Goal: Information Seeking & Learning: Learn about a topic

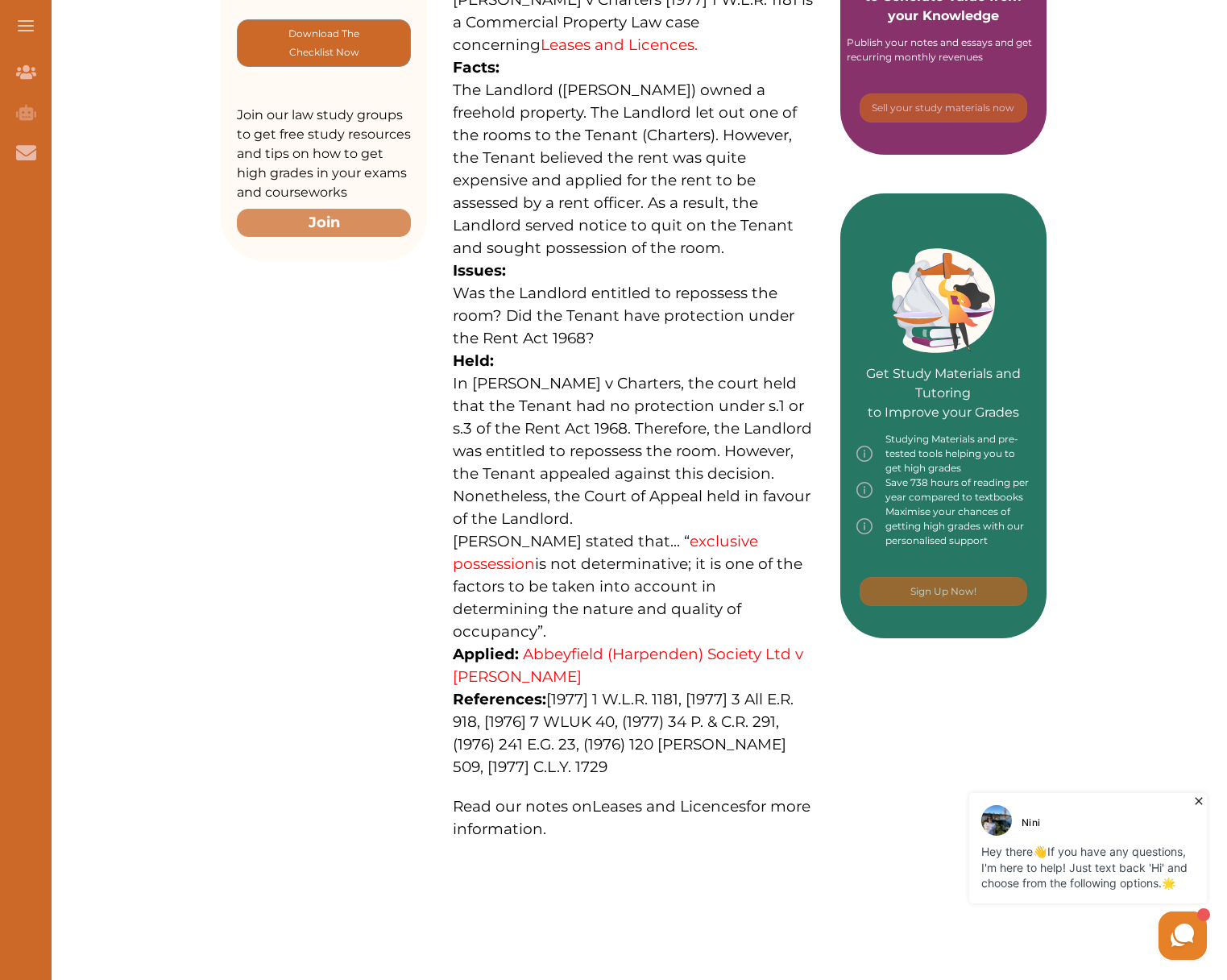
click at [584, 645] on link "Abbeyfield (Harpenden) Society Ltd v [PERSON_NAME]" at bounding box center [628, 666] width 351 height 41
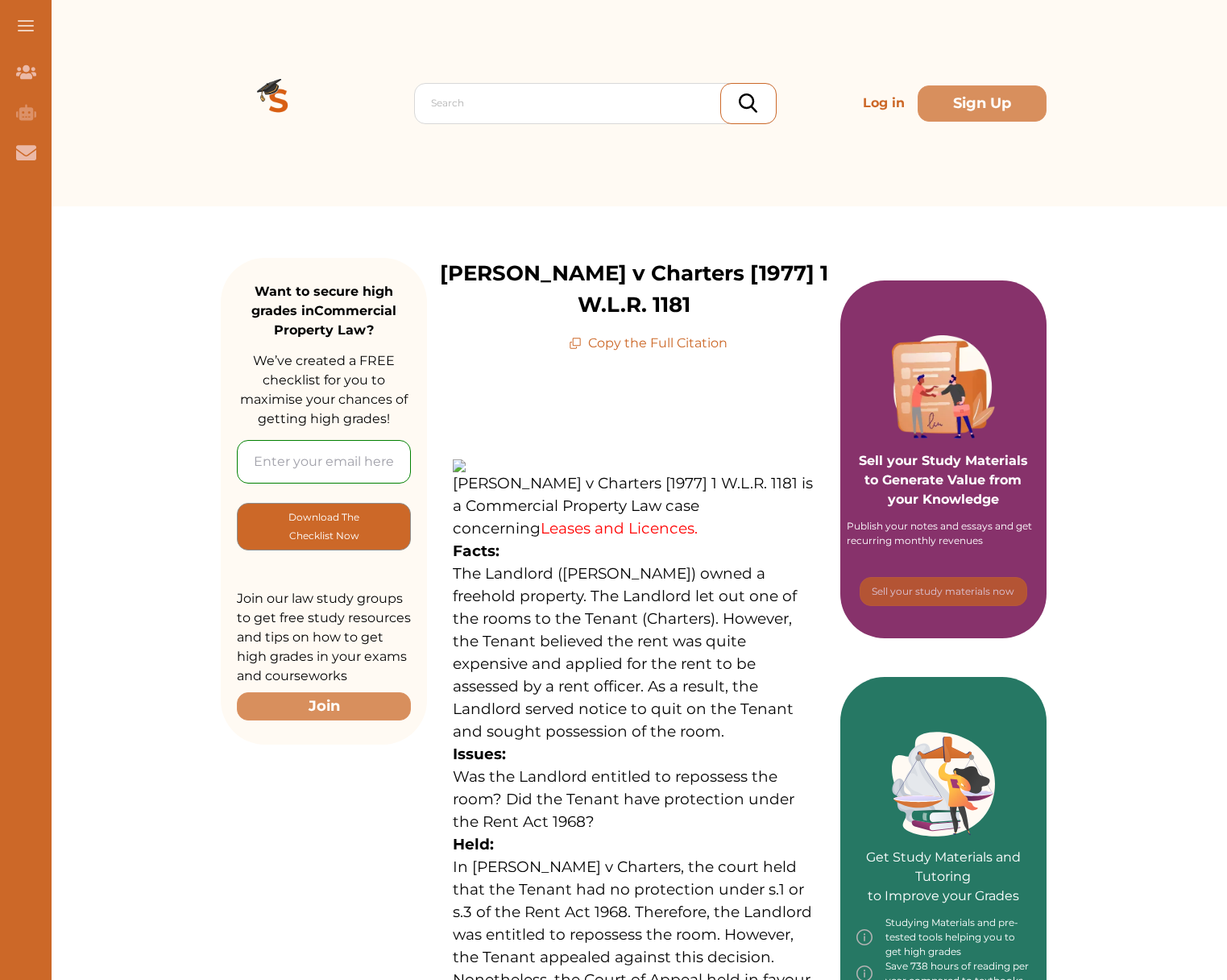
scroll to position [484, 0]
